Goal: Task Accomplishment & Management: Manage account settings

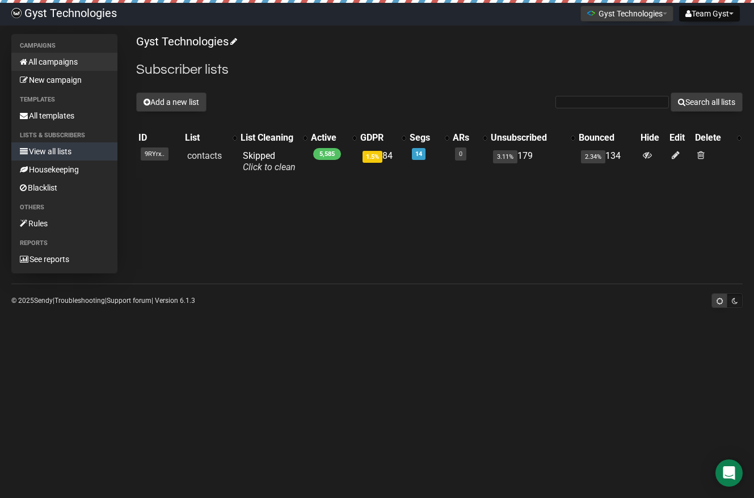
click at [73, 62] on link "All campaigns" at bounding box center [64, 62] width 106 height 18
click at [180, 101] on button "Add a new list" at bounding box center [171, 101] width 70 height 19
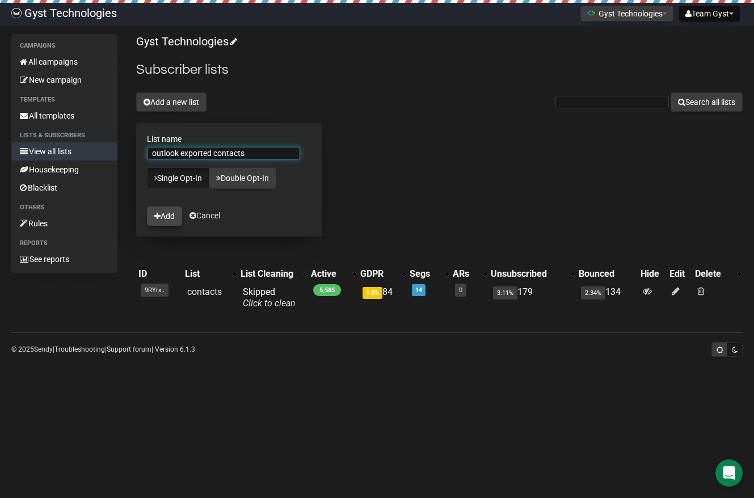
type input "outlook exported contacts"
click at [164, 217] on button "Add" at bounding box center [164, 215] width 35 height 19
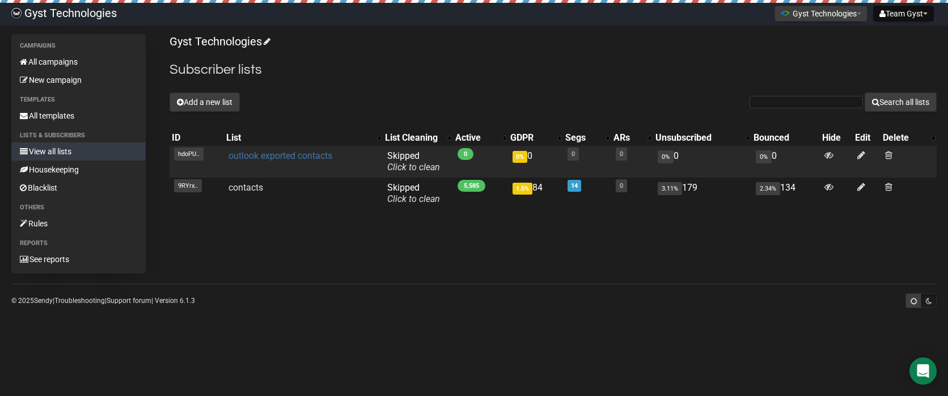
click at [306, 158] on link "outlook exported contacts" at bounding box center [281, 155] width 104 height 11
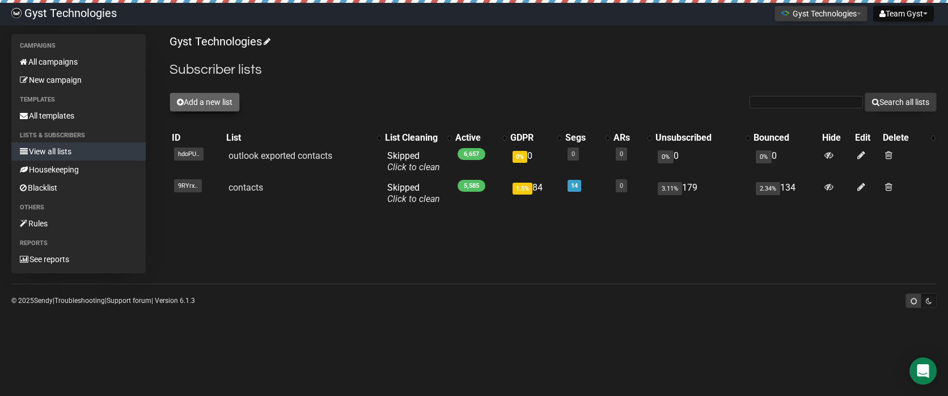
click at [208, 101] on button "Add a new list" at bounding box center [205, 101] width 70 height 19
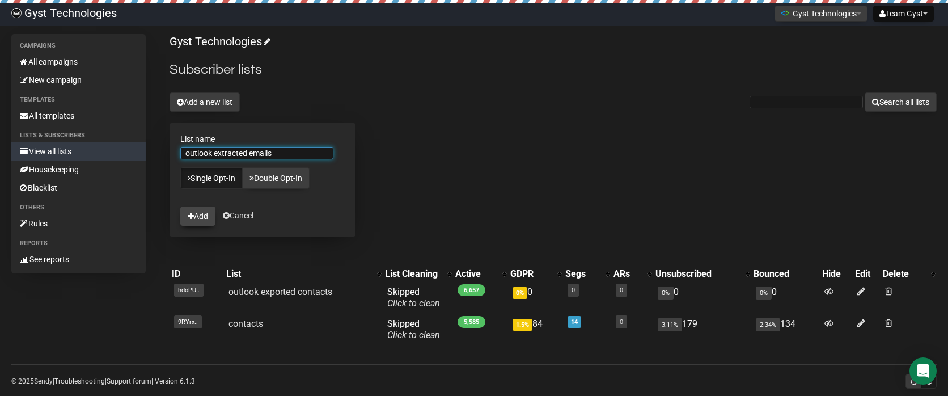
type input "outlook extracted emails"
click at [207, 212] on button "Add" at bounding box center [197, 215] width 35 height 19
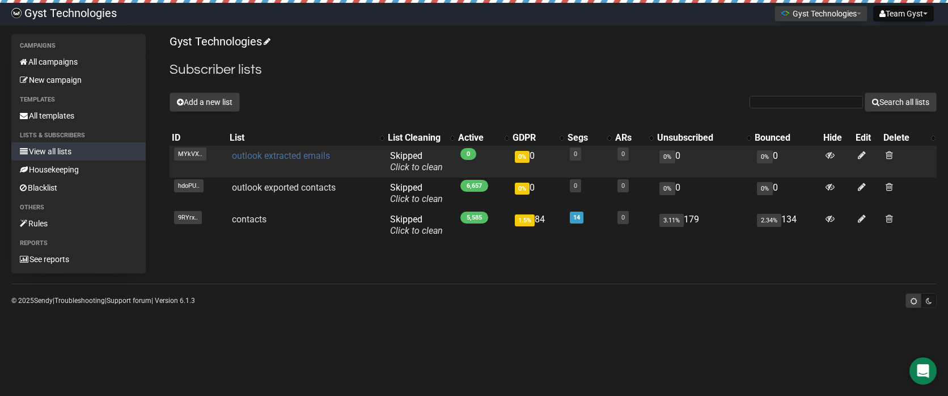
click at [282, 154] on link "outlook extracted emails" at bounding box center [281, 155] width 98 height 11
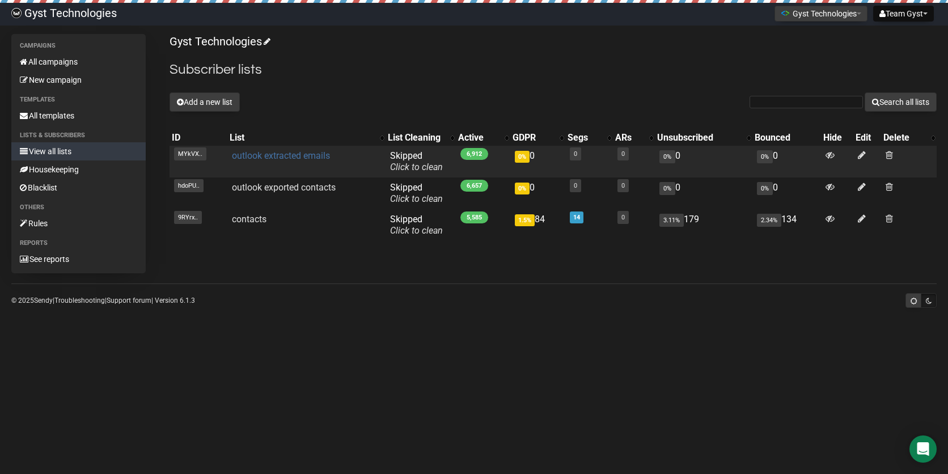
click at [306, 155] on link "outlook extracted emails" at bounding box center [281, 155] width 98 height 11
